Goal: Transaction & Acquisition: Purchase product/service

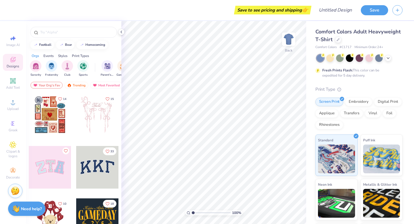
click at [41, 158] on div at bounding box center [50, 167] width 43 height 43
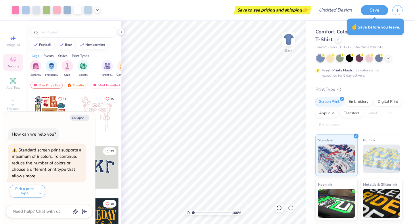
click at [56, 26] on div at bounding box center [73, 31] width 95 height 20
type textarea "x"
click at [56, 30] on input "text" at bounding box center [77, 32] width 74 height 6
type input "tri delta"
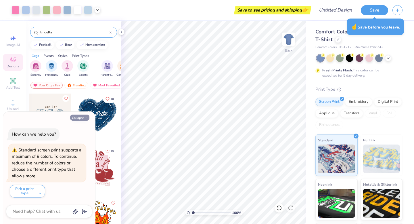
click at [79, 118] on button "Collapse" at bounding box center [79, 117] width 19 height 6
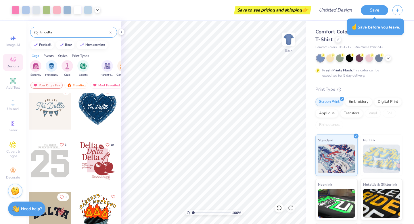
scroll to position [7, 0]
click at [94, 121] on div at bounding box center [97, 107] width 43 height 43
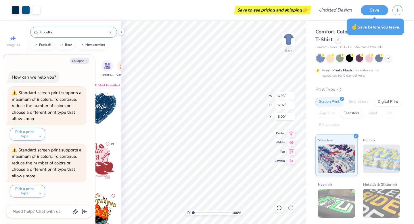
type textarea "x"
type input "10.77"
click at [350, 100] on div "Embroidery" at bounding box center [358, 101] width 27 height 9
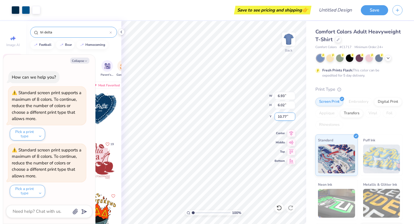
type textarea "x"
type input "3.30"
type input "2.86"
type input "13.93"
type textarea "x"
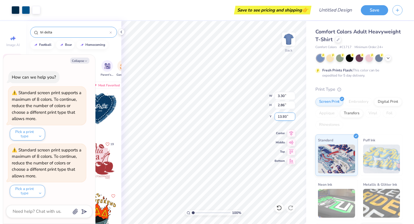
type input "8.22"
type textarea "x"
type input "9.71"
type input "4.86"
type input "3.00"
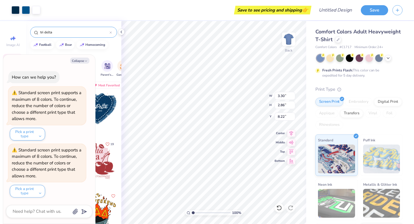
type textarea "x"
type input "3.52"
click at [381, 101] on div "Digital Print" at bounding box center [388, 101] width 28 height 9
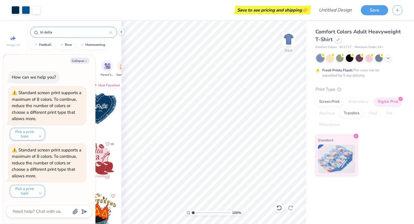
drag, startPoint x: 335, startPoint y: 100, endPoint x: 344, endPoint y: 100, distance: 9.2
click at [335, 100] on div "Screen Print" at bounding box center [329, 101] width 28 height 9
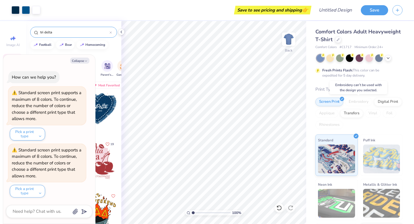
click at [353, 102] on div "Embroidery" at bounding box center [358, 101] width 27 height 9
type textarea "x"
type input "3.49"
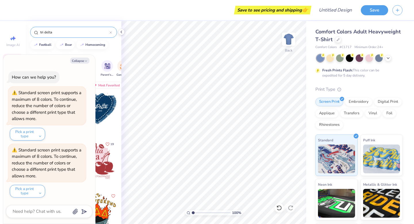
click at [79, 64] on div "Collapse How can we help you? Standard screen print supports a maximum of 8 col…" at bounding box center [49, 139] width 92 height 169
click at [79, 60] on button "Collapse" at bounding box center [79, 61] width 19 height 6
type textarea "x"
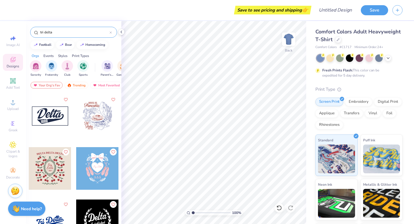
scroll to position [312, 0]
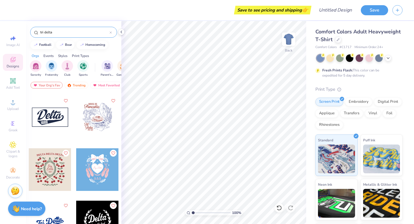
click at [84, 29] on input "tri delta" at bounding box center [75, 32] width 70 height 6
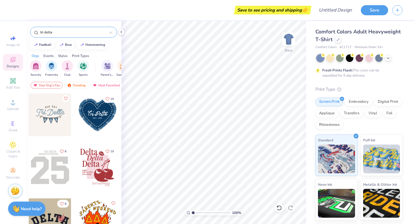
click at [84, 29] on input "tri delta" at bounding box center [75, 32] width 70 height 6
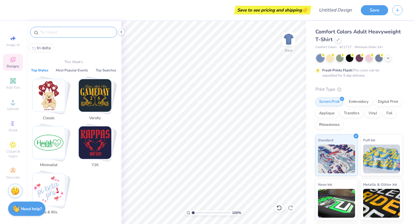
type input "s"
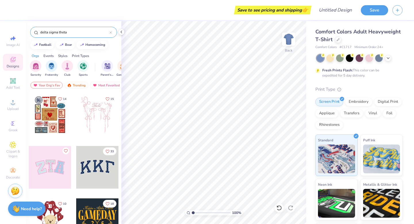
type input "delta sigma theta"
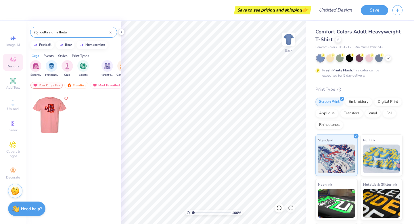
click at [29, 122] on div at bounding box center [7, 114] width 43 height 43
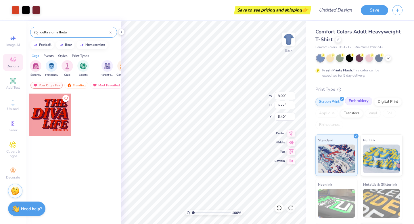
click at [346, 101] on div "Embroidery" at bounding box center [358, 101] width 27 height 9
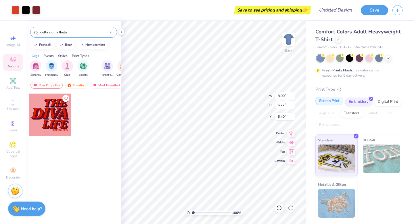
click at [335, 102] on div "Screen Print" at bounding box center [329, 101] width 28 height 9
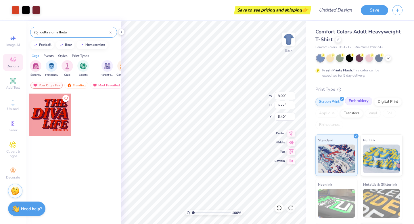
click at [355, 100] on div "Embroidery" at bounding box center [358, 101] width 27 height 9
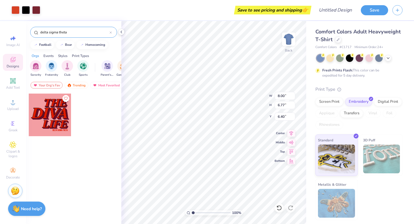
click at [376, 150] on img at bounding box center [381, 158] width 37 height 29
type input "3.00"
click at [391, 56] on div at bounding box center [360, 57] width 86 height 7
click at [390, 56] on icon at bounding box center [388, 57] width 5 height 5
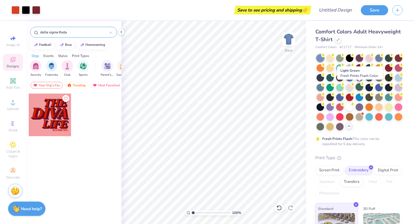
click at [325, 57] on circle at bounding box center [323, 55] width 4 height 4
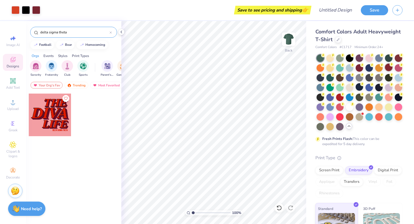
click at [389, 65] on div at bounding box center [388, 67] width 7 height 7
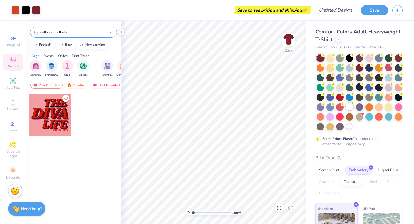
click at [347, 106] on div at bounding box center [349, 106] width 7 height 7
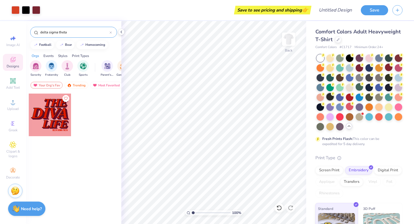
click at [333, 96] on div at bounding box center [329, 96] width 7 height 7
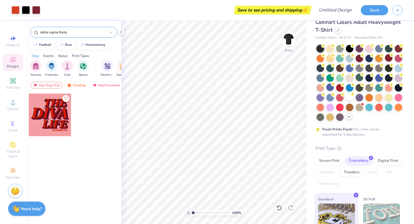
scroll to position [11, 0]
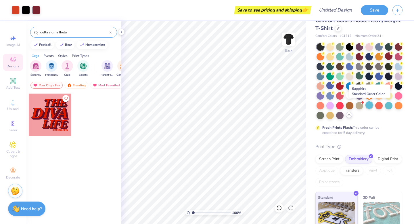
click at [371, 106] on div at bounding box center [369, 104] width 7 height 7
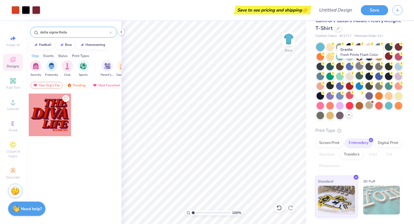
click at [361, 68] on div at bounding box center [359, 65] width 7 height 7
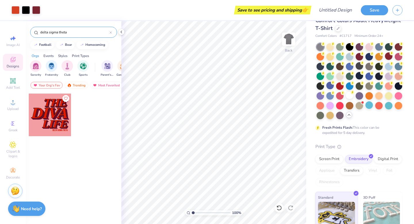
scroll to position [65, 0]
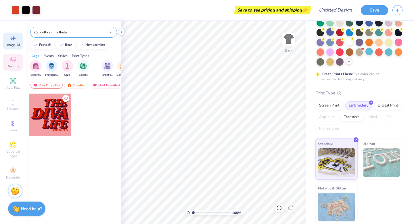
click at [14, 45] on span "Image AI" at bounding box center [13, 45] width 14 height 5
select select "4"
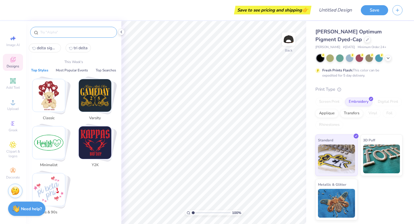
click at [67, 32] on input "text" at bounding box center [77, 32] width 74 height 6
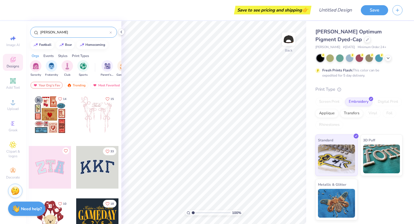
type input "[PERSON_NAME]"
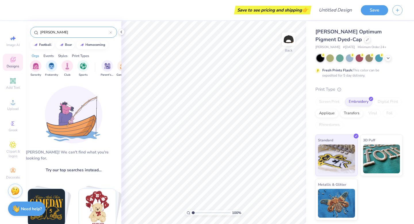
click at [66, 34] on input "[PERSON_NAME]" at bounding box center [75, 32] width 70 height 6
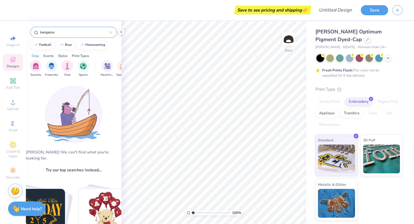
click at [66, 34] on input "kangaroo" at bounding box center [75, 32] width 70 height 6
click at [71, 43] on button "bear" at bounding box center [65, 44] width 18 height 9
type input "bear"
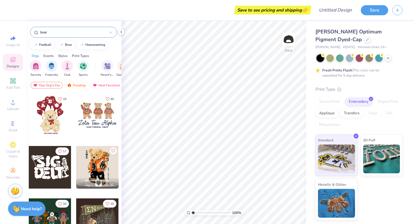
click at [79, 34] on input "bear" at bounding box center [75, 32] width 70 height 6
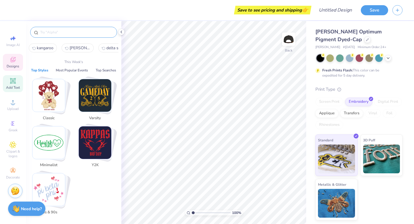
click at [16, 87] on span "Add Text" at bounding box center [13, 87] width 14 height 5
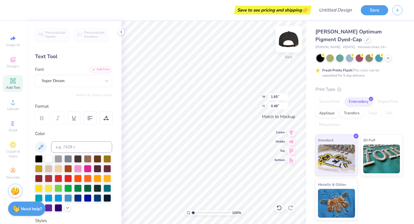
scroll to position [0, 0]
type textarea "D"
type textarea "I"
type textarea "D"
type textarea "[PERSON_NAME] Dad"
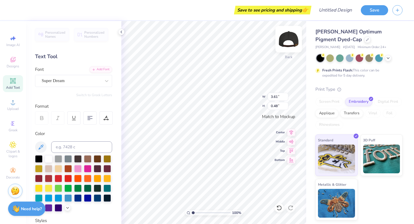
scroll to position [1, 1]
type textarea "[PERSON_NAME] Dad [PERSON_NAME] Dad [PERSON_NAME] DAD"
type textarea "[PERSON_NAME] DAD [PERSON_NAME] DAD [PERSON_NAME] DAD"
click at [289, 134] on icon at bounding box center [291, 131] width 8 height 7
type input "3.81"
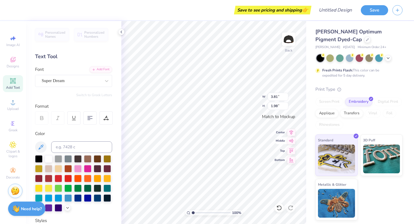
click at [291, 143] on icon at bounding box center [291, 140] width 8 height 7
click at [90, 81] on div "Super Dream" at bounding box center [71, 80] width 60 height 9
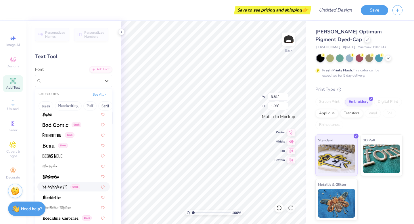
scroll to position [257, 0]
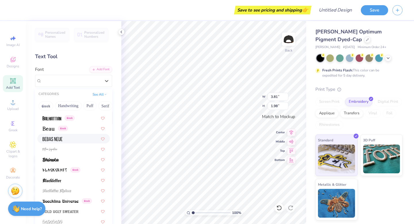
click at [68, 139] on div at bounding box center [74, 138] width 62 height 6
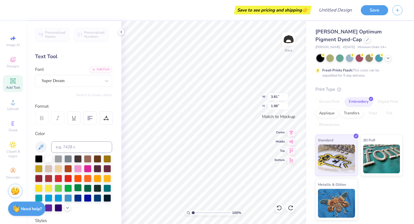
click at [77, 190] on div at bounding box center [77, 187] width 7 height 7
click at [88, 191] on div at bounding box center [87, 187] width 7 height 7
click at [79, 187] on div at bounding box center [77, 187] width 7 height 7
click at [87, 187] on div at bounding box center [87, 187] width 7 height 7
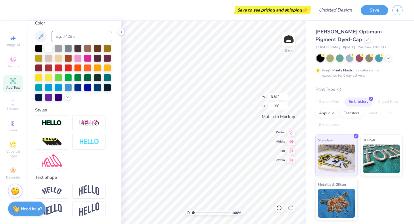
click at [84, 163] on div at bounding box center [73, 141] width 77 height 53
click at [65, 190] on div at bounding box center [51, 191] width 33 height 16
type input "4.97"
type input "1.93"
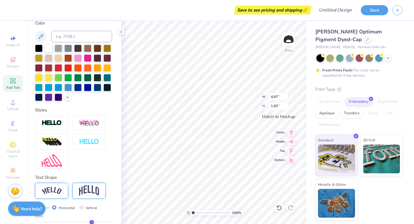
click at [89, 193] on img at bounding box center [89, 190] width 20 height 11
type input "2.76"
type input "1.98"
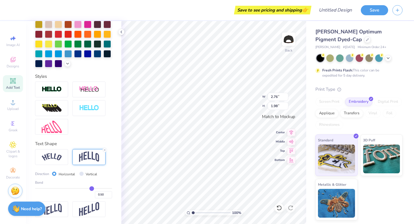
click at [89, 172] on label "Vertical" at bounding box center [92, 173] width 12 height 5
click at [84, 172] on input "Vertical" at bounding box center [81, 173] width 4 height 4
radio input "true"
type input "2.97"
type input "1.44"
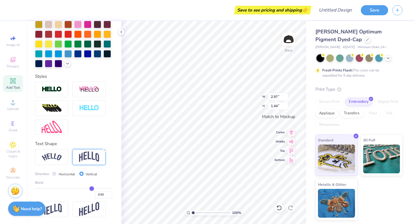
click at [62, 173] on label "Horizontal" at bounding box center [67, 173] width 16 height 5
click at [56, 173] on input "Horizontal" at bounding box center [54, 173] width 4 height 4
radio input "true"
type input "2.76"
type input "1.98"
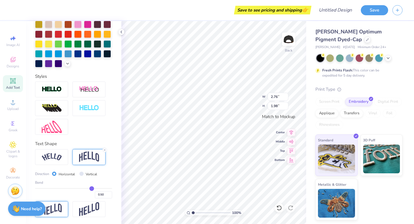
click at [62, 206] on div at bounding box center [51, 209] width 33 height 16
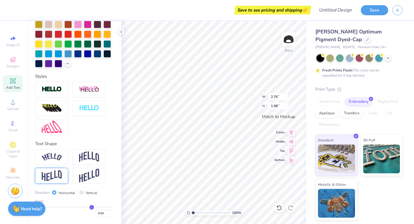
type input "2.55"
click at [292, 142] on icon at bounding box center [291, 141] width 5 height 4
click at [292, 133] on icon at bounding box center [291, 131] width 8 height 7
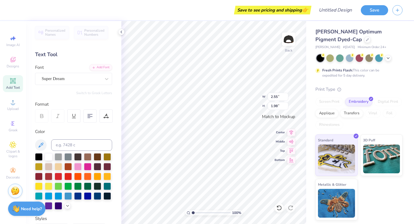
scroll to position [0, 0]
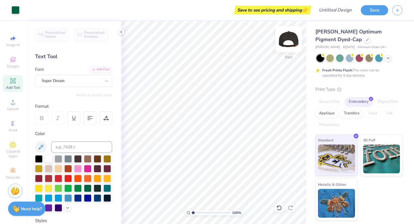
click at [292, 40] on img at bounding box center [288, 39] width 23 height 23
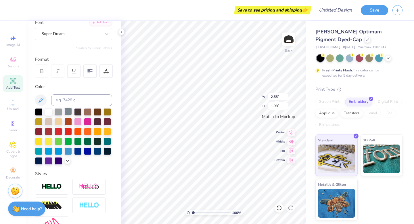
scroll to position [144, 0]
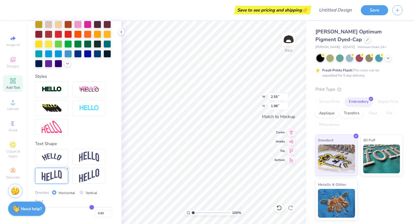
click at [66, 169] on icon at bounding box center [67, 168] width 3 height 3
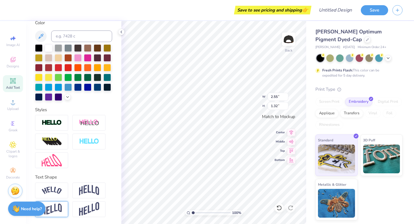
type input "1.32"
click at [89, 208] on img at bounding box center [89, 209] width 20 height 14
type input "1.91"
click at [105, 202] on line at bounding box center [105, 202] width 2 height 2
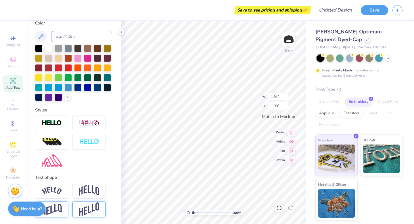
type input "1.00"
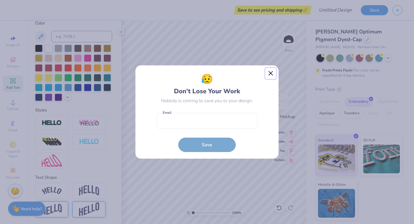
click at [270, 74] on button "Close" at bounding box center [270, 73] width 11 height 11
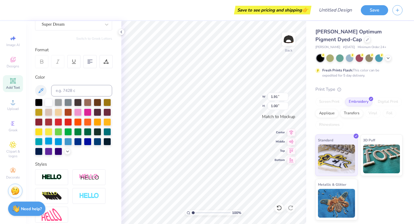
scroll to position [0, 0]
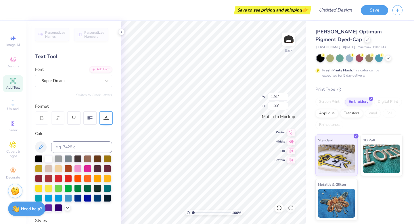
click at [107, 121] on div at bounding box center [106, 117] width 13 height 13
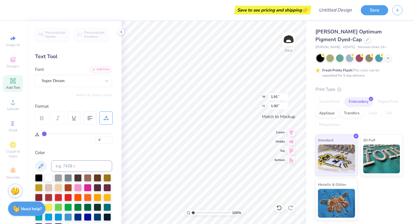
type input "1"
type input "2"
type input "6"
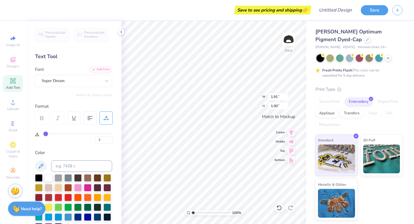
type input "6"
type input "14"
type input "22"
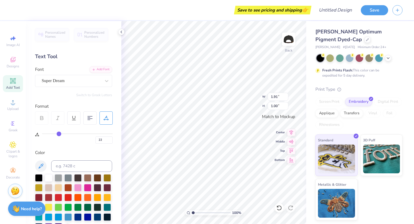
type input "29"
type input "35"
type input "38"
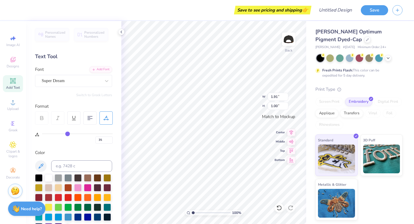
type input "38"
type input "40"
drag, startPoint x: 45, startPoint y: 133, endPoint x: 71, endPoint y: 133, distance: 26.2
type input "40"
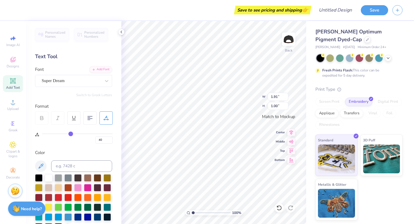
click at [71, 133] on input "range" at bounding box center [77, 133] width 71 height 1
type input "3.07"
type input "39"
type input "36"
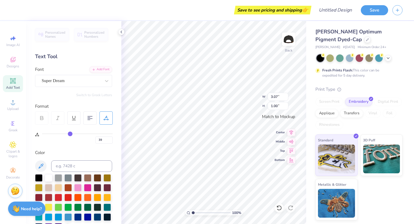
type input "36"
type input "31"
type input "26"
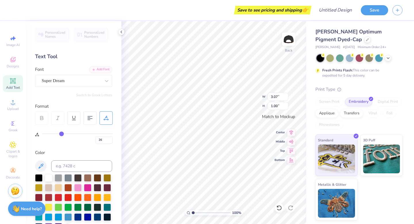
type input "21"
type input "17"
type input "15"
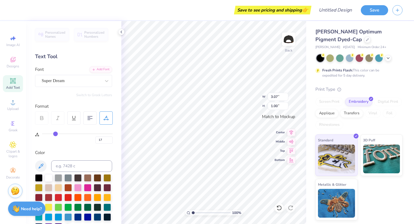
type input "15"
type input "13"
type input "11"
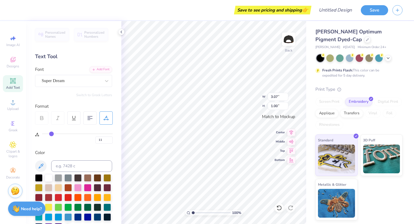
type input "10"
type input "9"
type input "8"
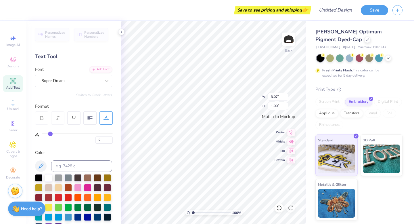
type input "8"
type input "7"
type input "5"
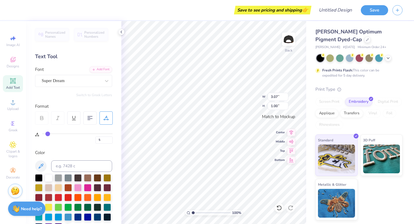
type input "3"
type input "0"
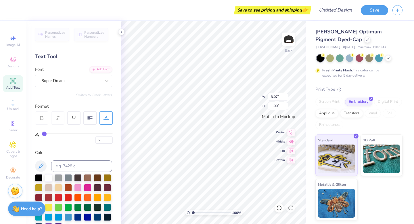
drag, startPoint x: 71, startPoint y: 133, endPoint x: 37, endPoint y: 131, distance: 33.7
click at [37, 131] on div "0" at bounding box center [74, 134] width 78 height 19
type input "1.91"
click at [88, 116] on 376 at bounding box center [90, 116] width 5 height 0
click at [106, 120] on icon at bounding box center [106, 117] width 5 height 5
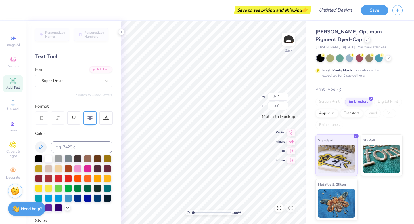
scroll to position [0, 0]
type input "2.81"
type input "1.46"
type input "3.41"
type input "1.77"
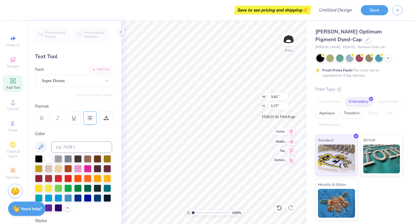
click at [292, 133] on icon at bounding box center [291, 131] width 8 height 7
click at [290, 144] on icon at bounding box center [291, 140] width 8 height 7
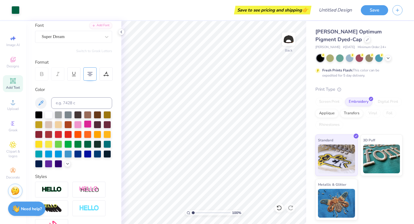
scroll to position [0, 0]
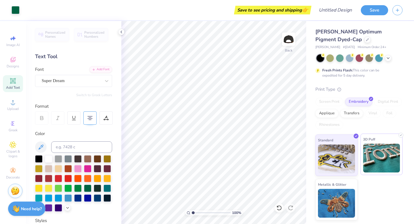
click at [371, 153] on img at bounding box center [381, 158] width 37 height 29
drag, startPoint x: 339, startPoint y: 146, endPoint x: 369, endPoint y: 148, distance: 29.4
click at [339, 147] on img at bounding box center [336, 158] width 37 height 29
click at [369, 148] on img at bounding box center [381, 158] width 37 height 29
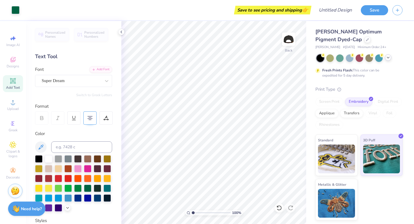
click at [386, 59] on div at bounding box center [388, 57] width 6 height 6
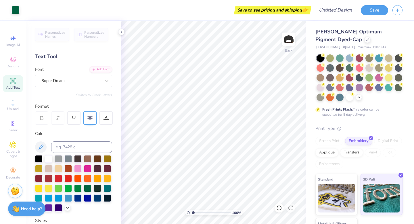
click at [359, 121] on div "[PERSON_NAME] Optimum Pigment Dyed-Cap [PERSON_NAME] # [DATE] Minimum Order: 24…" at bounding box center [358, 143] width 87 height 231
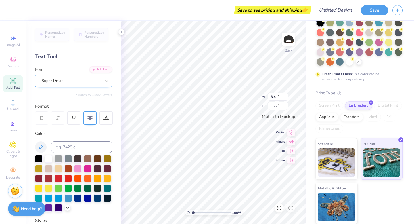
click at [99, 81] on div "Super Dream" at bounding box center [71, 80] width 60 height 9
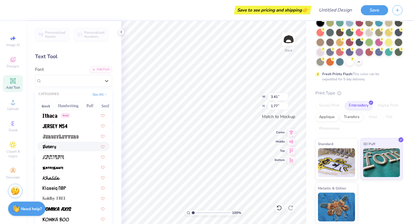
scroll to position [1576, 0]
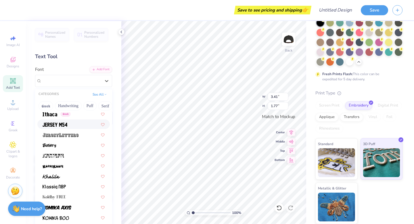
click at [75, 128] on div at bounding box center [73, 123] width 72 height 9
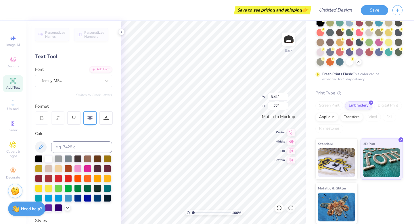
type input "2.78"
type input "1.81"
